Goal: Information Seeking & Learning: Find specific fact

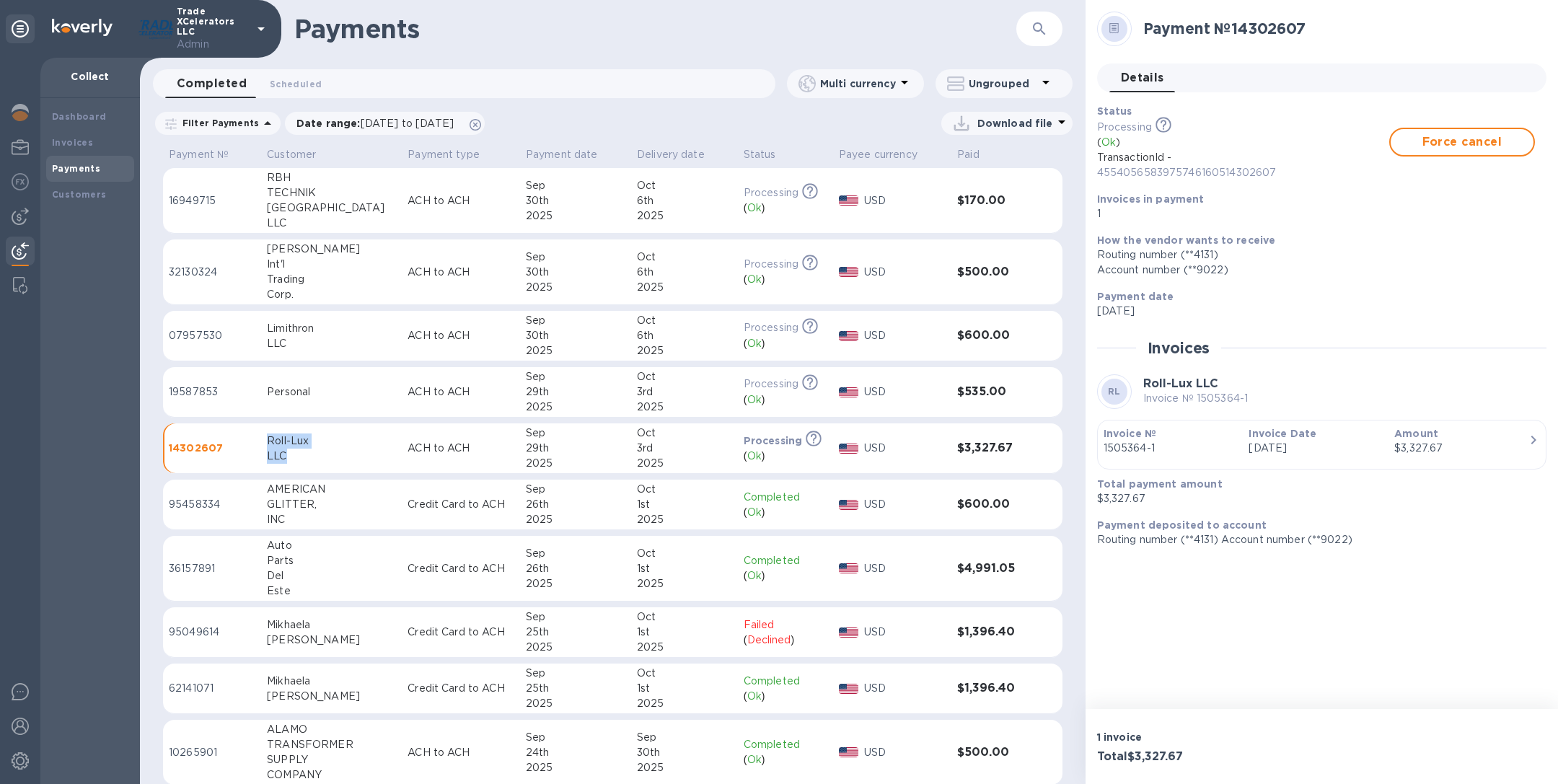
click at [1037, 35] on icon "button" at bounding box center [1039, 28] width 17 height 17
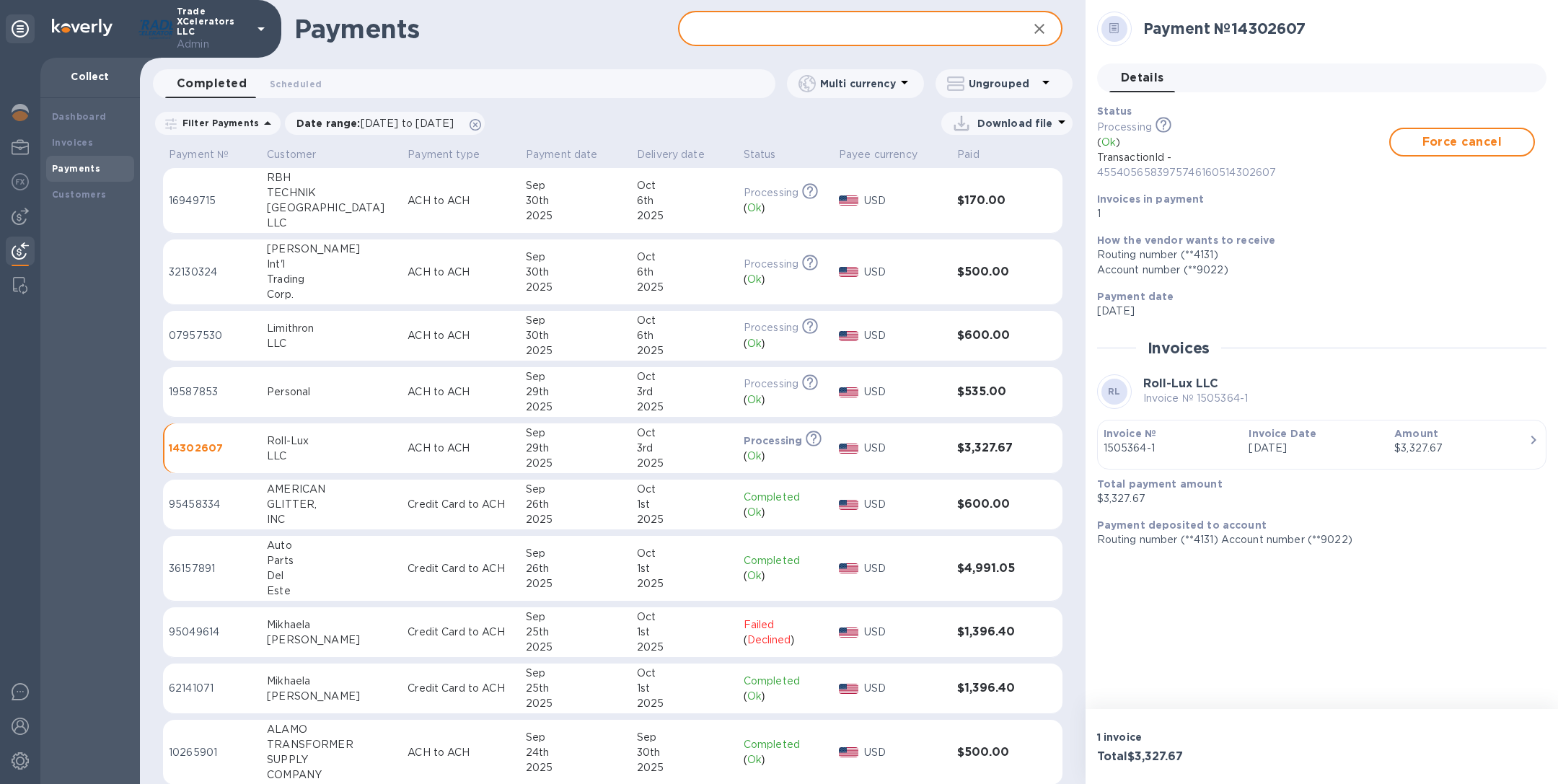
paste input "Projected Revenue This Month $591,445"
type input "Projected Revenue This Month $591,445"
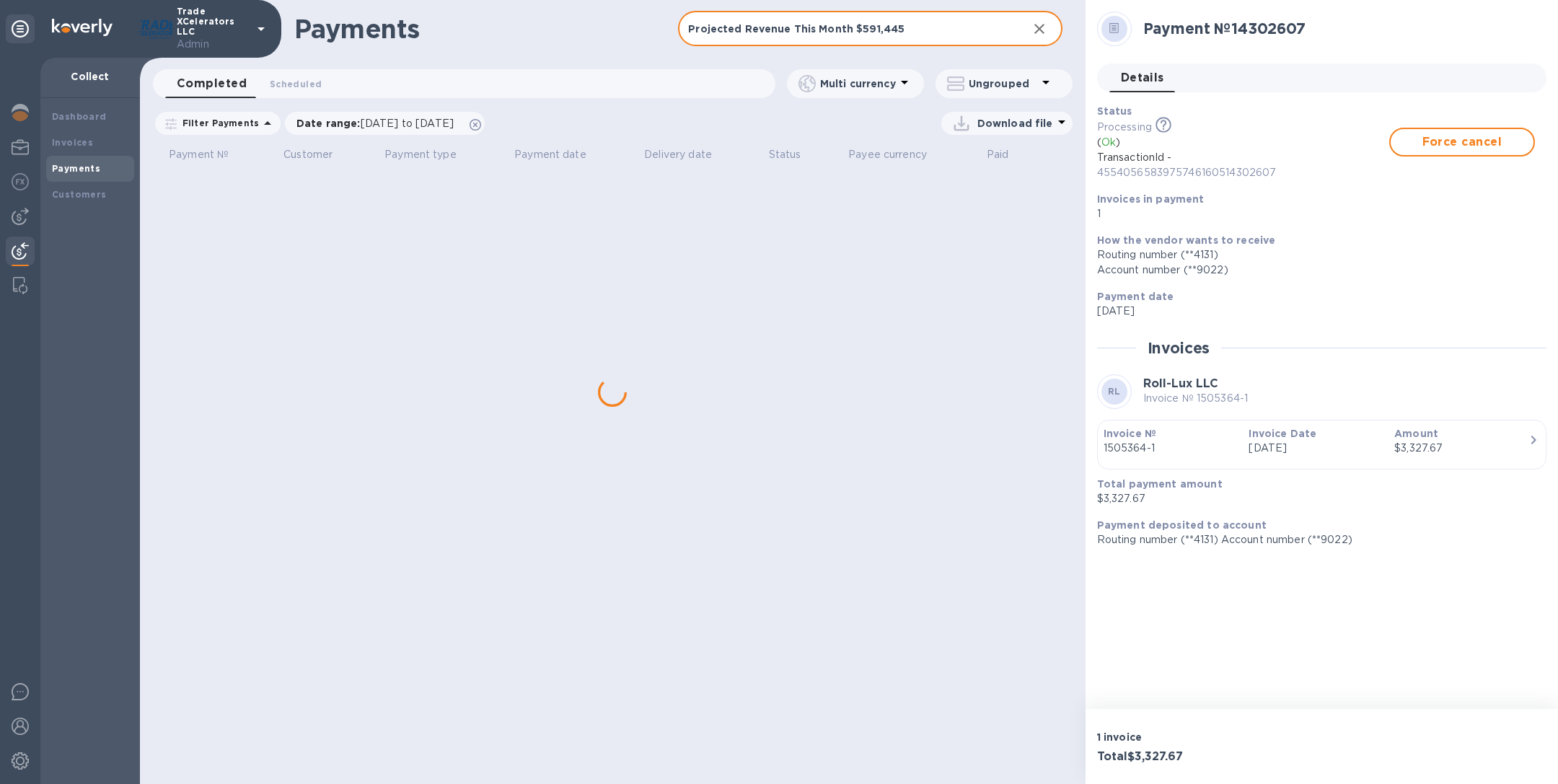
click at [969, 34] on input "Projected Revenue This Month $591,445" at bounding box center [847, 29] width 338 height 36
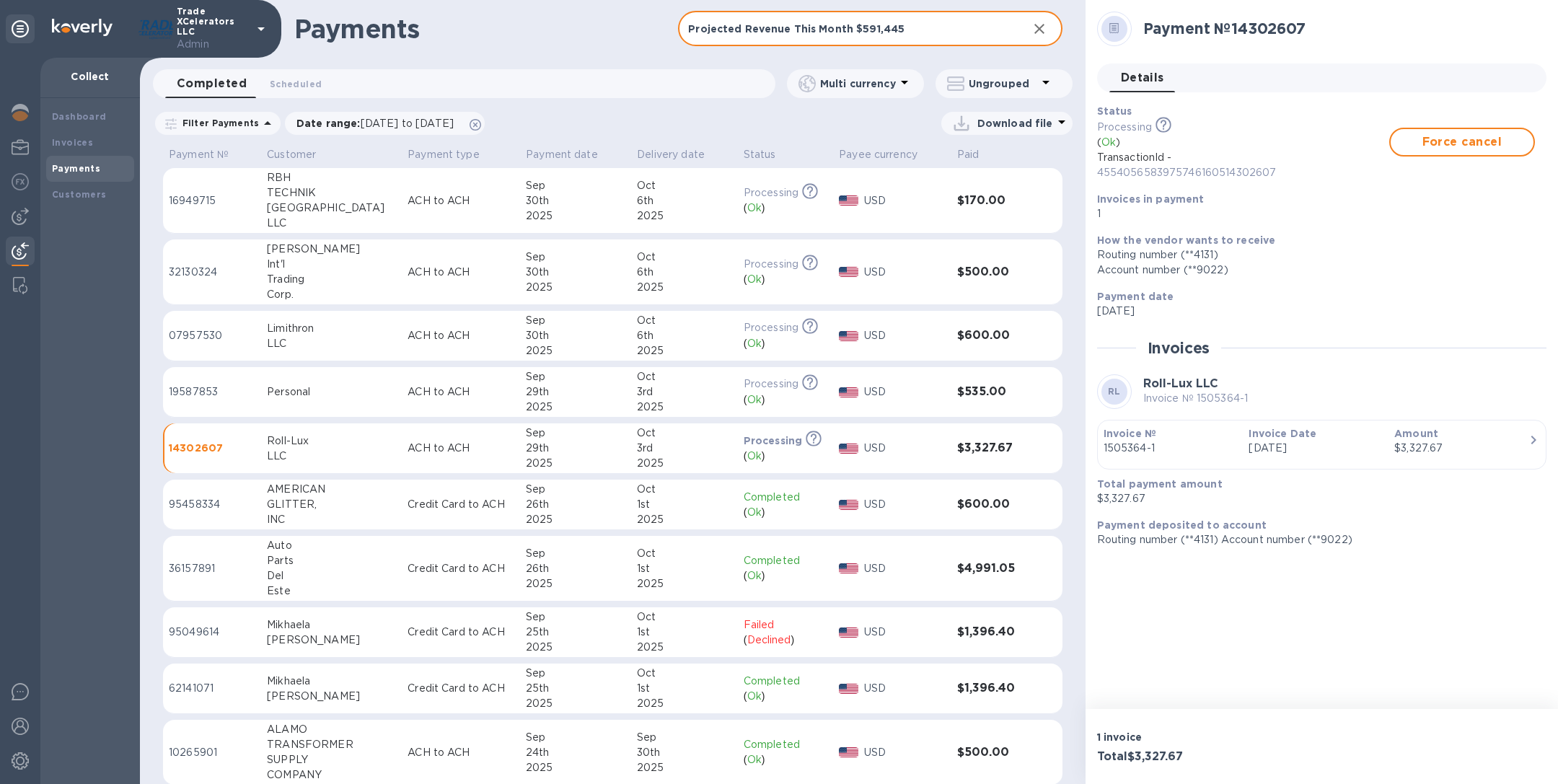
click at [969, 34] on input "Projected Revenue This Month $591,445" at bounding box center [847, 29] width 338 height 36
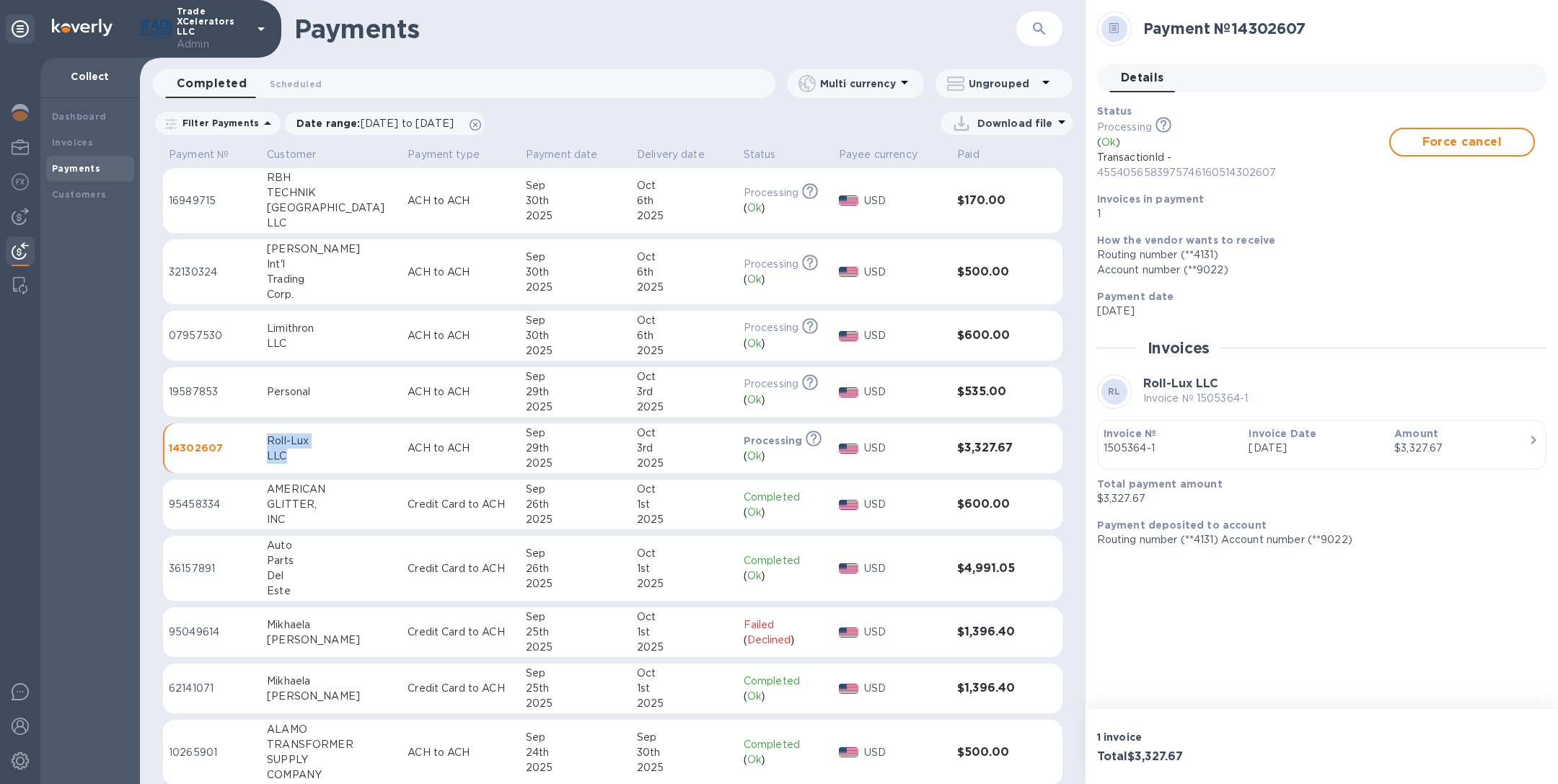
drag, startPoint x: 308, startPoint y: 459, endPoint x: 270, endPoint y: 439, distance: 42.9
click at [270, 439] on div "Roll-Lux LLC" at bounding box center [332, 448] width 130 height 30
copy div "Roll-Lux LLC"
click at [1042, 21] on icon "button" at bounding box center [1039, 28] width 17 height 17
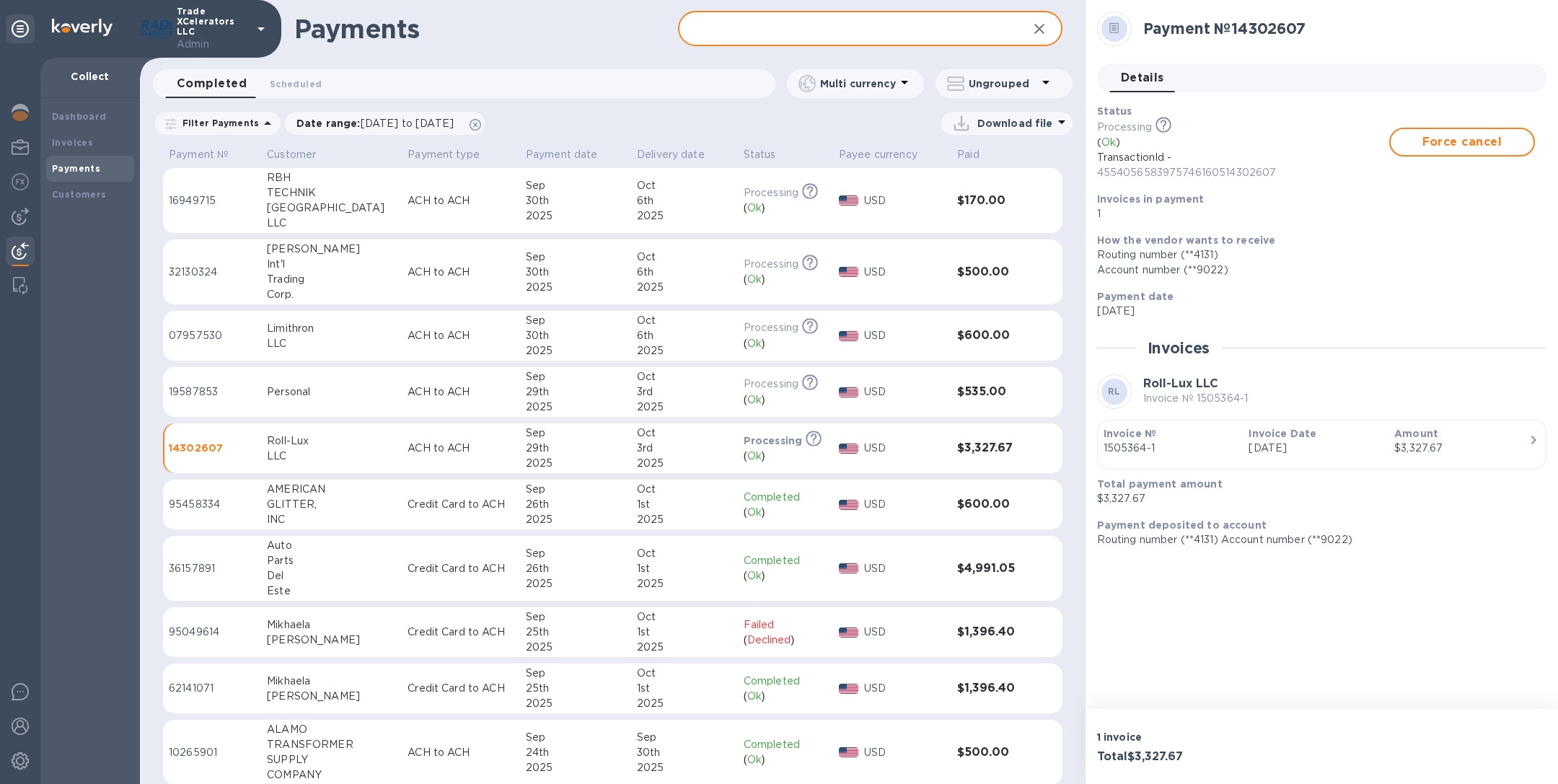
paste input "Roll-Lux LLC"
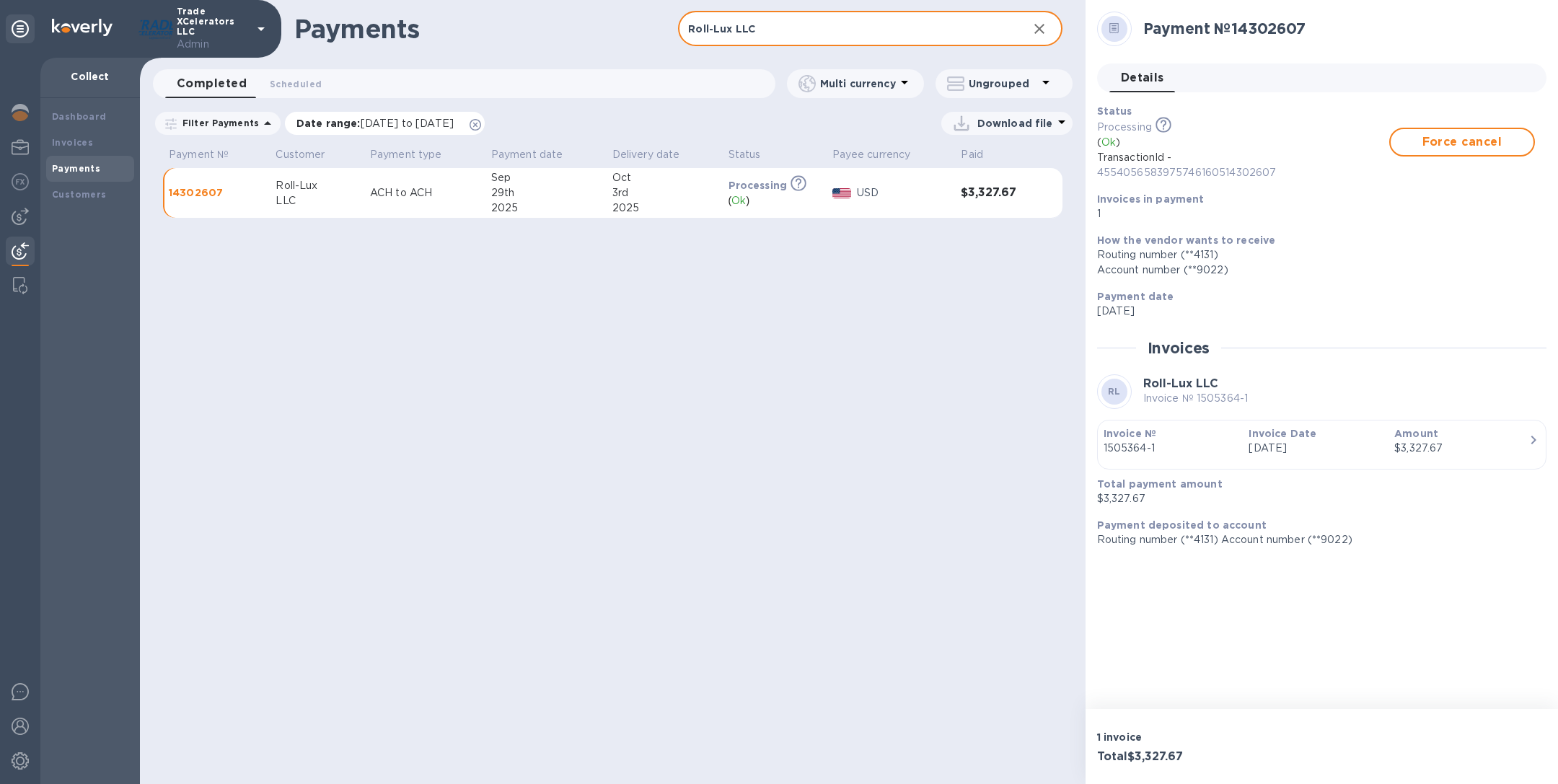
type input "Roll-Lux LLC"
click at [481, 123] on icon at bounding box center [475, 124] width 12 height 12
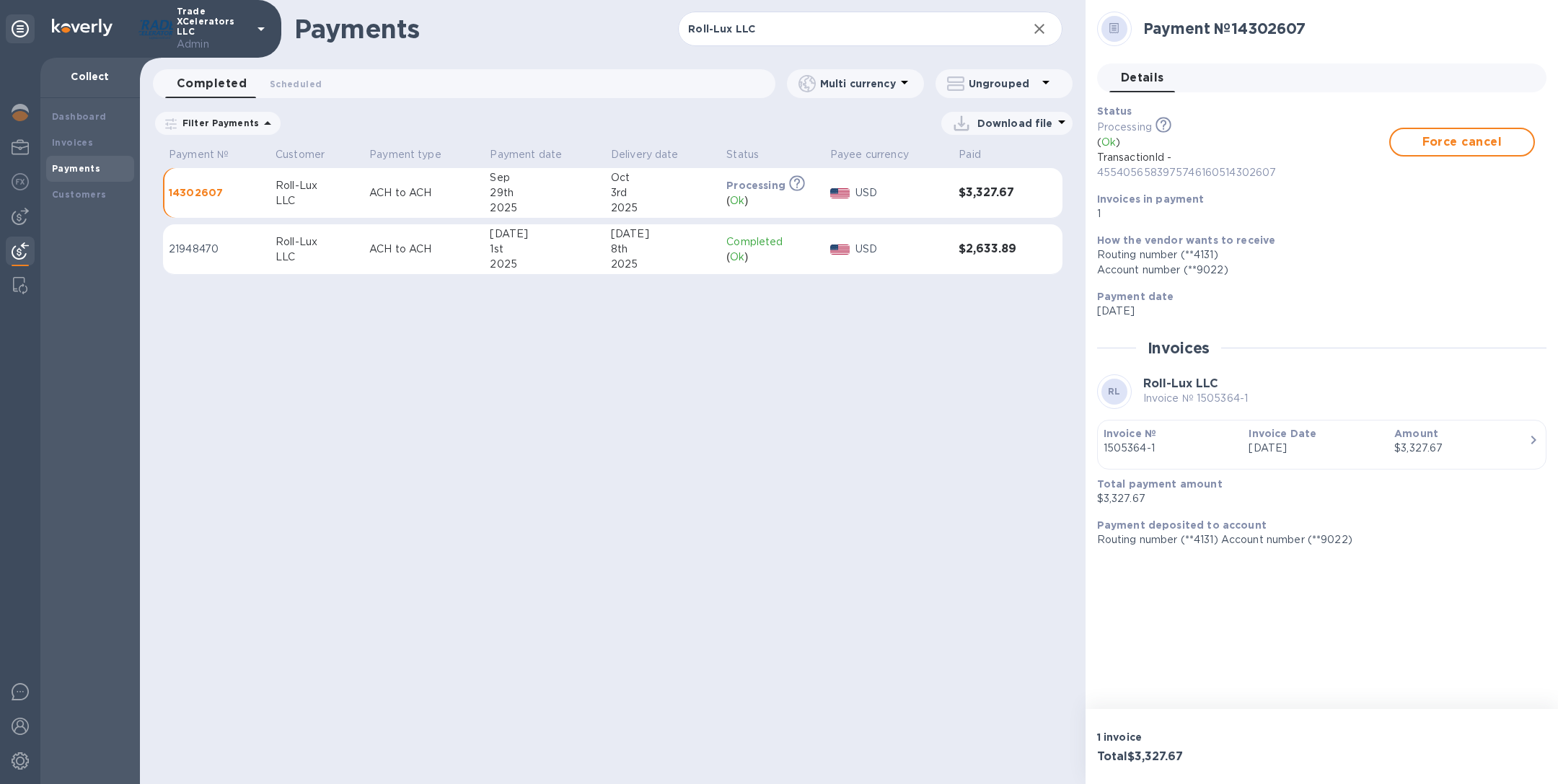
click at [398, 258] on td "ACH to ACH" at bounding box center [424, 249] width 120 height 50
